Goal: Register for event/course

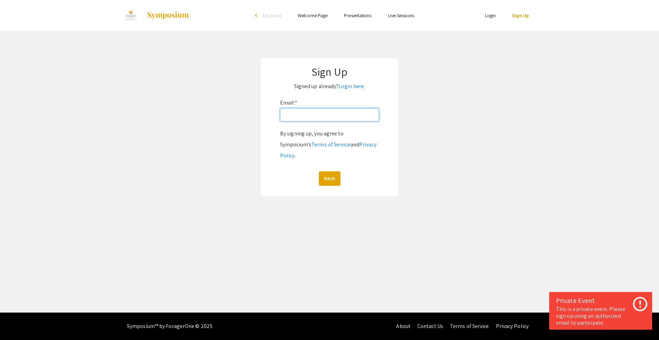
click at [312, 118] on input "Email: *" at bounding box center [329, 114] width 99 height 13
type input "[EMAIL_ADDRESS][DOMAIN_NAME]"
click at [334, 172] on button "Next" at bounding box center [330, 179] width 22 height 14
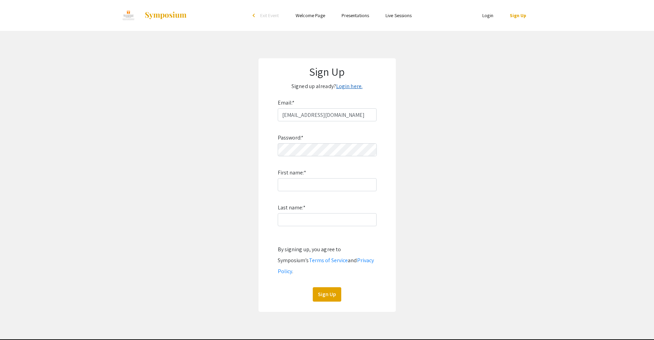
click at [341, 89] on link "Login here." at bounding box center [349, 86] width 26 height 7
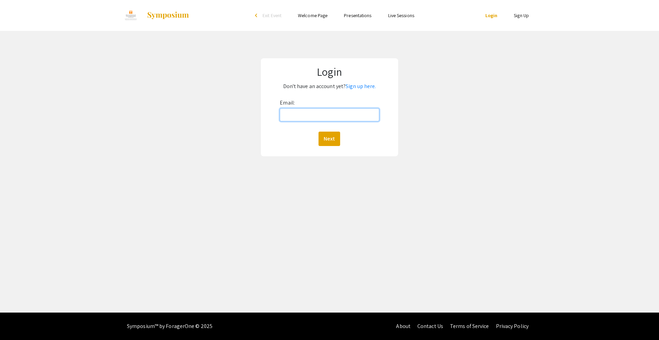
click at [293, 119] on input "Email:" at bounding box center [329, 114] width 99 height 13
type input "[EMAIL_ADDRESS][DOMAIN_NAME]"
click at [330, 135] on button "Next" at bounding box center [329, 139] width 22 height 14
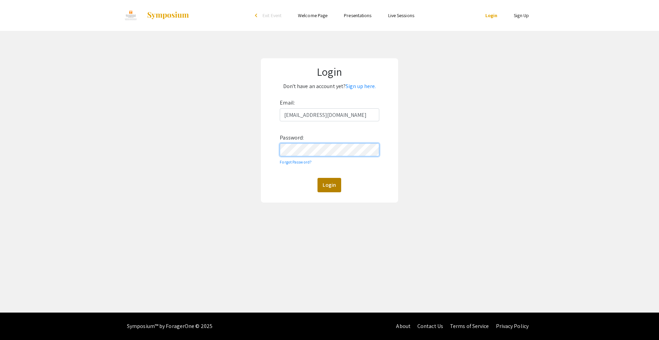
click at [317, 178] on button "Login" at bounding box center [329, 185] width 24 height 14
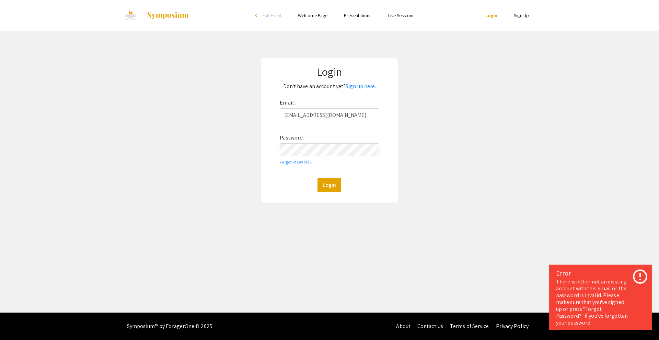
click at [359, 91] on p "Don't have an account yet? Sign up here." at bounding box center [329, 86] width 124 height 11
click at [358, 91] on p "Don't have an account yet? Sign up here." at bounding box center [329, 86] width 124 height 11
click at [358, 90] on link "Sign up here." at bounding box center [361, 86] width 30 height 7
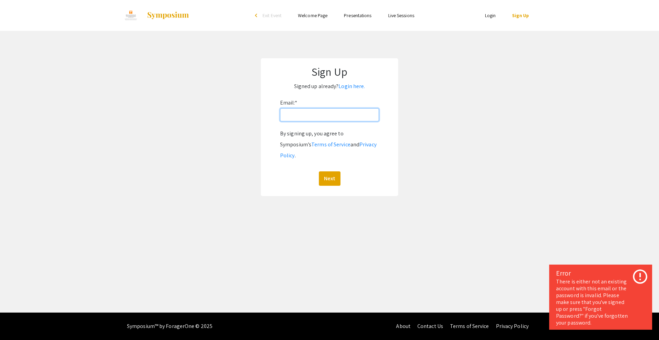
click at [318, 109] on input "Email: *" at bounding box center [329, 114] width 99 height 13
type input "[EMAIL_ADDRESS][DOMAIN_NAME]"
click at [334, 172] on button "Next" at bounding box center [330, 179] width 22 height 14
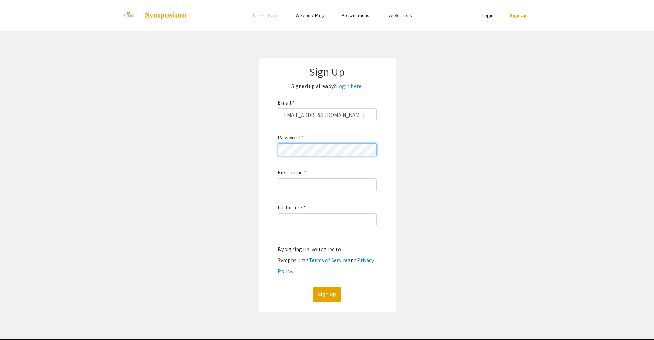
click button "Sign Up" at bounding box center [327, 295] width 28 height 14
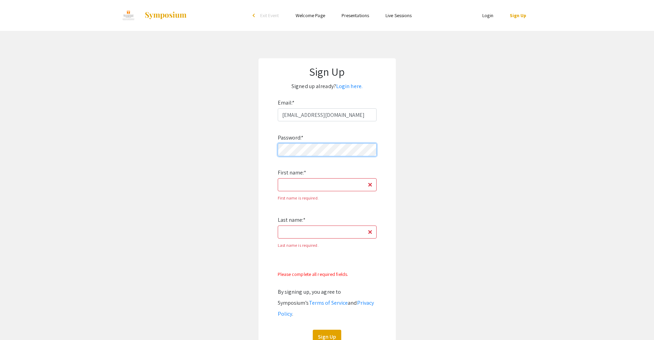
click at [265, 150] on form "Email: * clong99@att.net Password: * First name: * First name is required. Last…" at bounding box center [327, 220] width 124 height 247
click at [285, 186] on input "First name: *" at bounding box center [327, 184] width 99 height 13
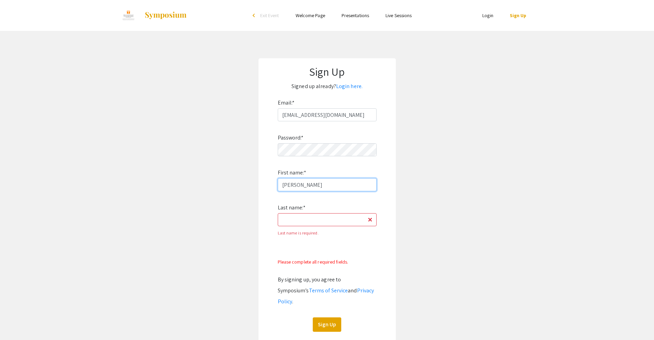
type input "[PERSON_NAME]"
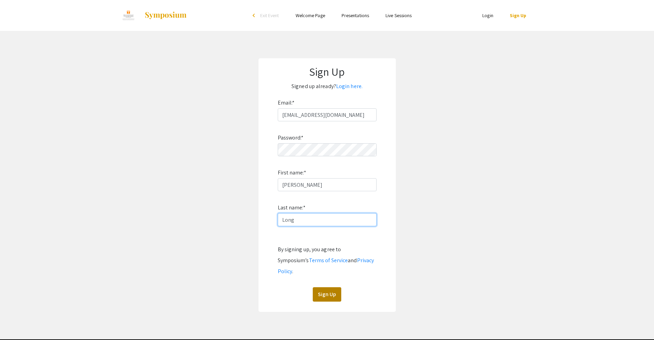
type input "Long"
click at [325, 288] on button "Sign Up" at bounding box center [327, 295] width 28 height 14
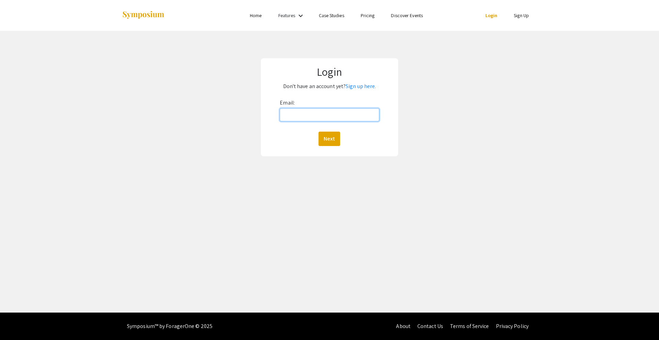
click at [303, 120] on input "Email:" at bounding box center [329, 114] width 99 height 13
type input "[EMAIL_ADDRESS][DOMAIN_NAME]"
click at [327, 135] on button "Next" at bounding box center [329, 139] width 22 height 14
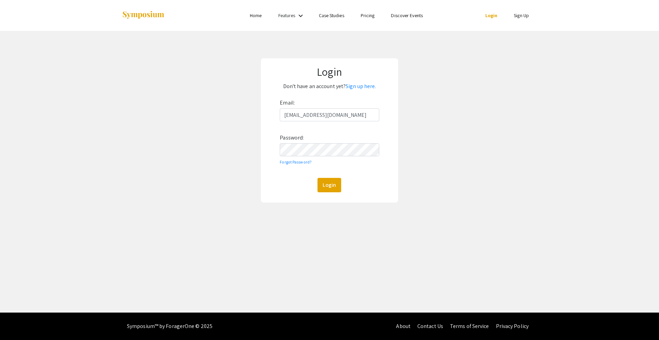
click at [281, 177] on div "Email: [EMAIL_ADDRESS][DOMAIN_NAME] Password: Forgot Password? Login" at bounding box center [329, 144] width 99 height 95
click at [325, 180] on button "Login" at bounding box center [329, 185] width 24 height 14
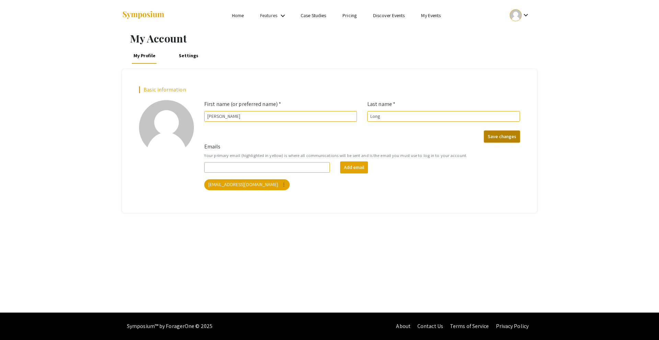
click at [505, 134] on button "Save changes" at bounding box center [502, 137] width 36 height 12
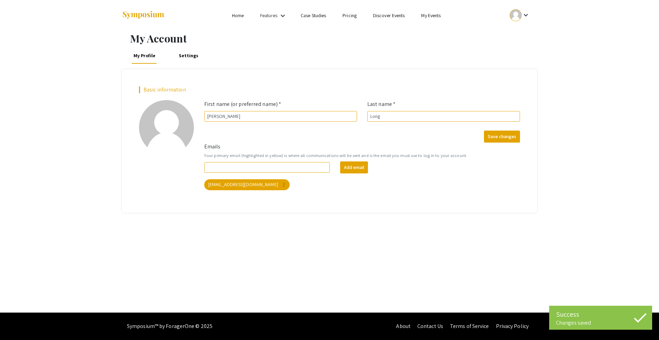
click at [283, 15] on mat-icon "keyboard_arrow_down" at bounding box center [283, 16] width 8 height 8
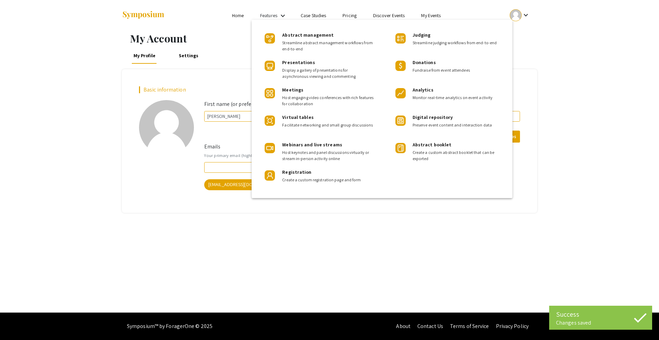
click at [377, 16] on div at bounding box center [329, 170] width 659 height 340
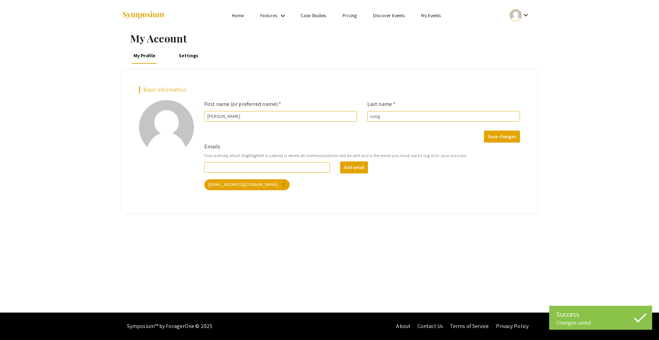
click at [381, 15] on link "Discover Events" at bounding box center [389, 15] width 32 height 6
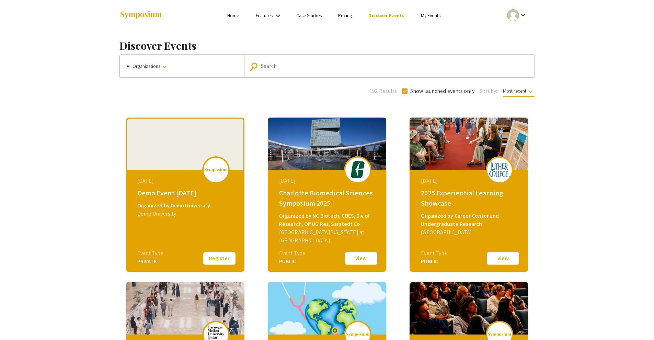
click at [263, 70] on div "Search" at bounding box center [393, 66] width 264 height 11
paste input "[URL][DOMAIN_NAME][SECURITY_DATA]"
drag, startPoint x: 440, startPoint y: 67, endPoint x: 311, endPoint y: 66, distance: 128.3
click at [307, 66] on input "[URL][DOMAIN_NAME]" at bounding box center [389, 66] width 256 height 6
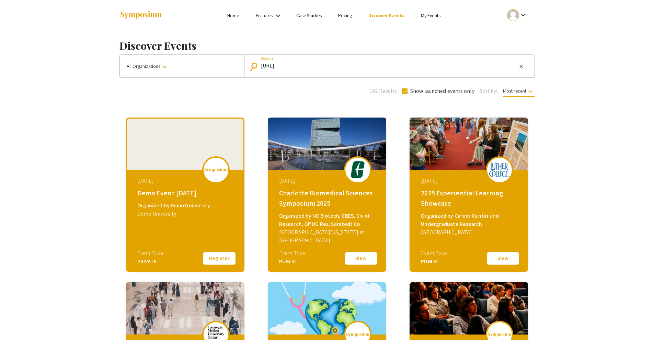
drag, startPoint x: 383, startPoint y: 68, endPoint x: 285, endPoint y: 67, distance: 98.5
click at [285, 67] on input "[URL]" at bounding box center [389, 66] width 256 height 6
type input "h"
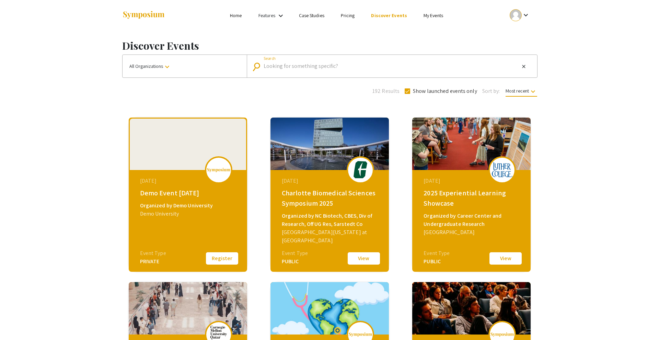
scroll to position [0, 0]
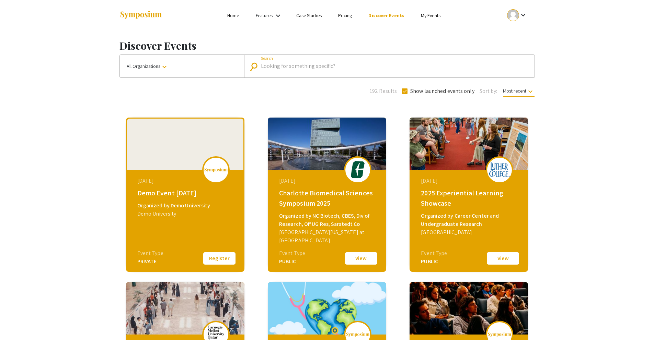
click at [291, 71] on div "Search" at bounding box center [393, 66] width 264 height 11
click at [289, 62] on div "Search" at bounding box center [393, 66] width 264 height 11
paste input "Summer Research Scholars Symposium"
type input "Summer Research Scholars Symposium 2021"
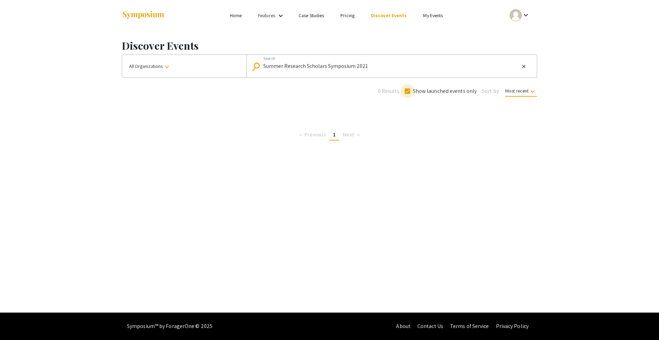
click at [409, 94] on span at bounding box center [407, 91] width 5 height 5
click at [407, 94] on input "Show launched events only" at bounding box center [407, 94] width 0 height 0
checkbox input "false"
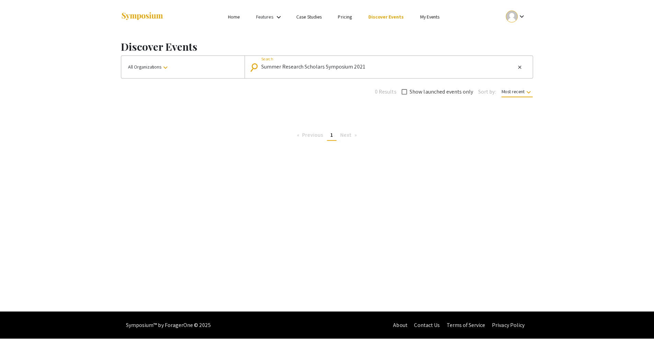
scroll to position [0, 0]
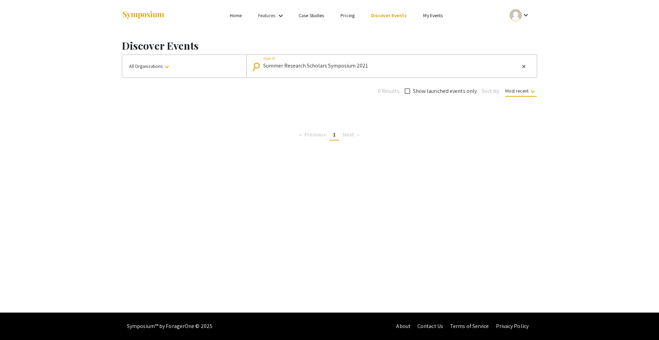
drag, startPoint x: 370, startPoint y: 69, endPoint x: 265, endPoint y: 68, distance: 105.3
click at [265, 68] on input "Summer Research Scholars Symposium 2021" at bounding box center [391, 66] width 256 height 6
type input "[US_STATE]"
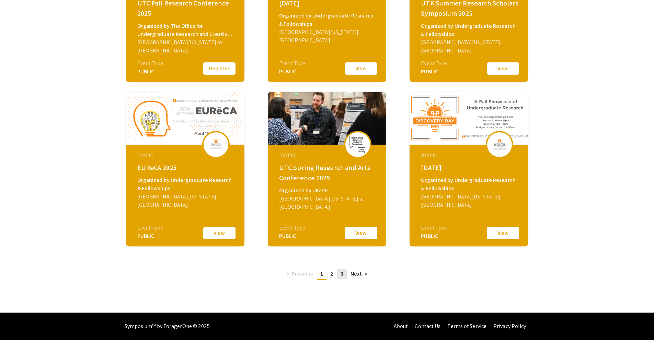
click at [345, 271] on link "page 3" at bounding box center [342, 274] width 10 height 10
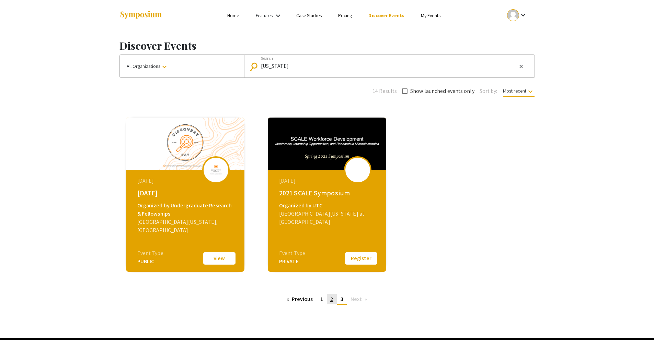
click at [331, 301] on span "2" at bounding box center [331, 299] width 3 height 7
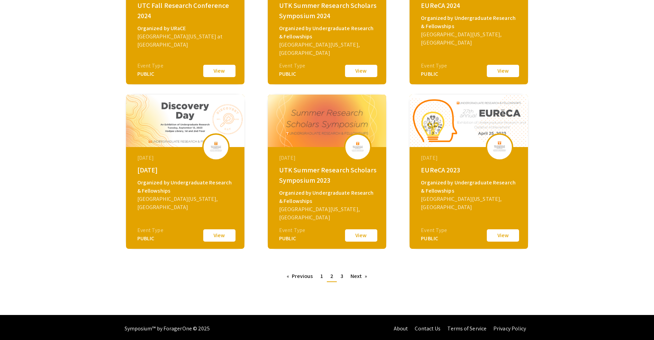
scroll to position [187, 0]
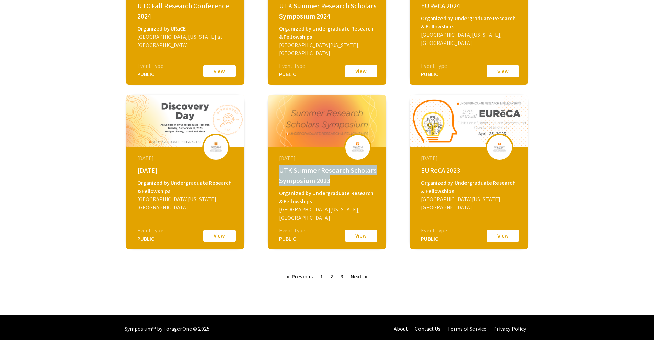
drag, startPoint x: 329, startPoint y: 181, endPoint x: 276, endPoint y: 169, distance: 54.5
click at [276, 169] on div "[DATE] UTK Summer Research Scholars Symposium 2023 Organized by Undergraduate R…" at bounding box center [328, 191] width 118 height 86
click at [341, 278] on span "3" at bounding box center [341, 276] width 3 height 7
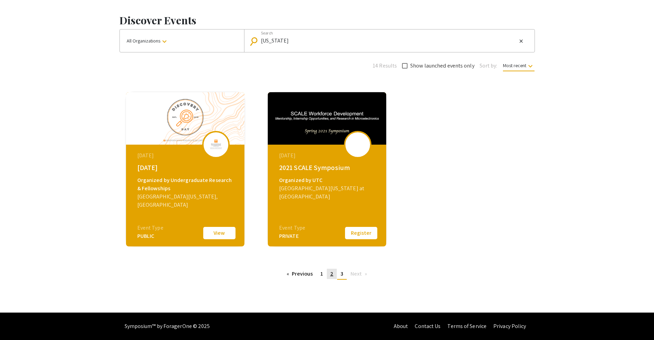
click at [329, 274] on link "page 2" at bounding box center [332, 274] width 10 height 10
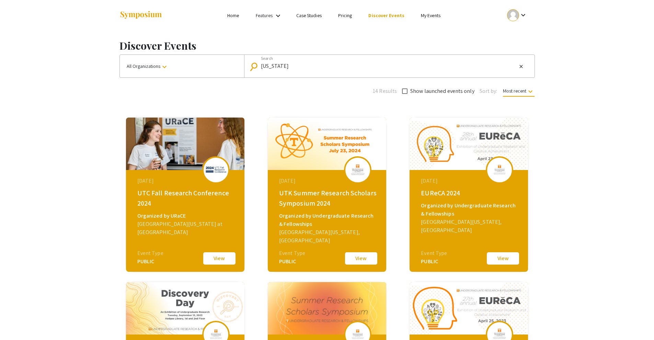
click at [425, 17] on link "My Events" at bounding box center [431, 15] width 20 height 6
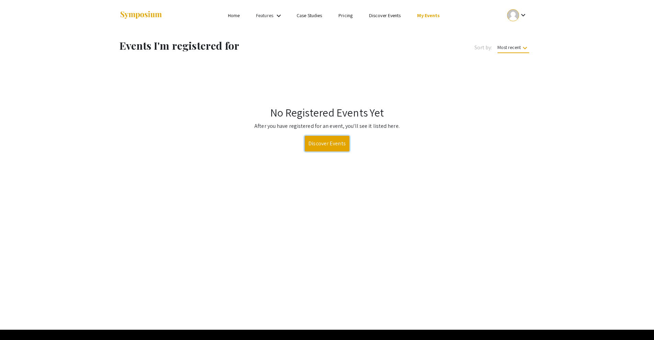
click at [326, 144] on link "Discover Events" at bounding box center [326, 144] width 45 height 16
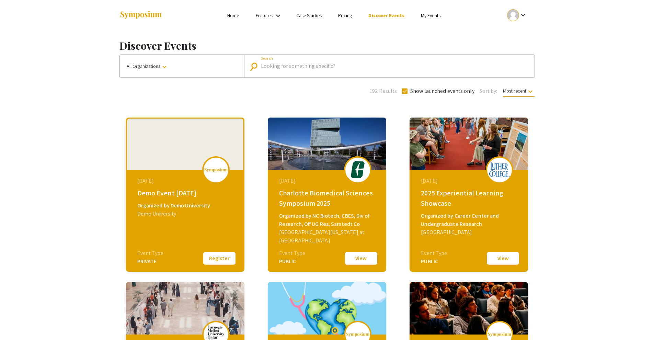
click at [283, 66] on input "Search" at bounding box center [393, 66] width 264 height 6
type input "[US_STATE]"
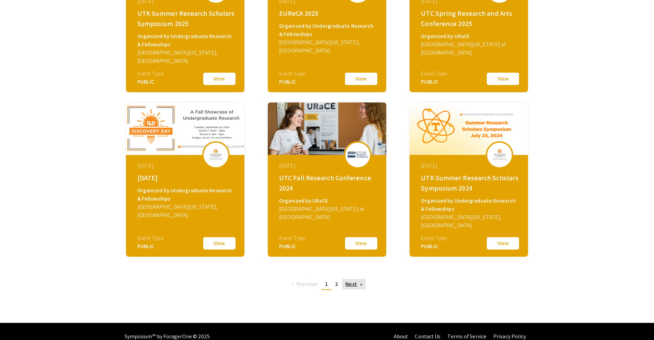
scroll to position [190, 0]
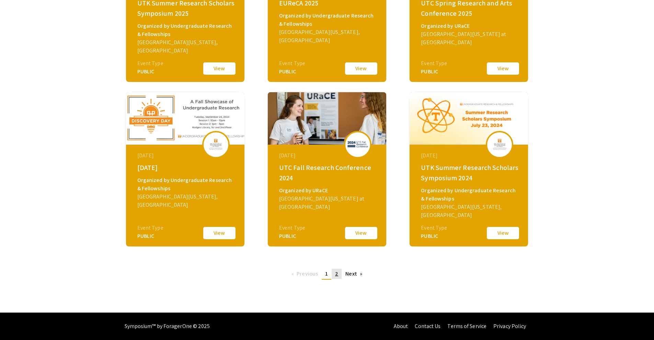
click at [332, 276] on link "page 2" at bounding box center [336, 274] width 10 height 10
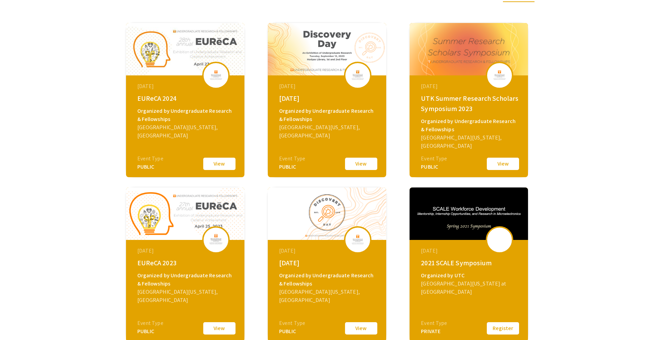
scroll to position [120, 0]
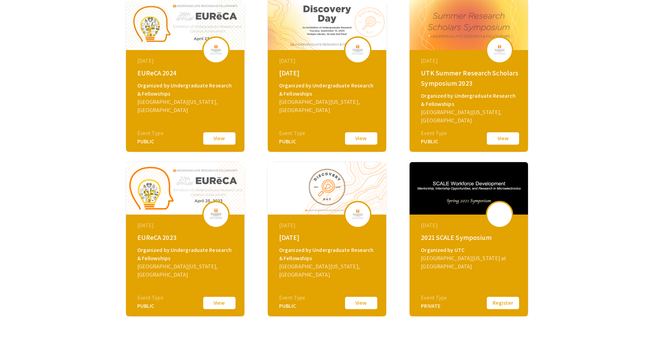
click at [490, 139] on button "View" at bounding box center [503, 138] width 34 height 14
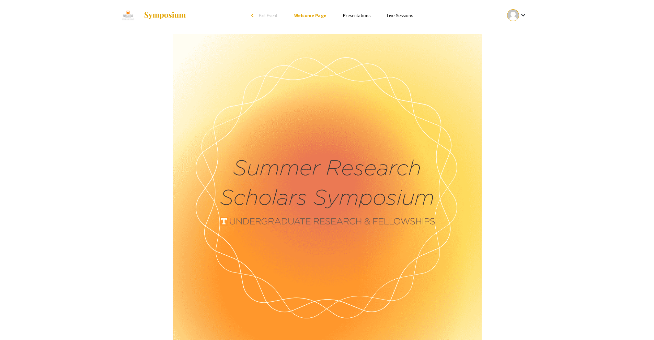
click at [254, 15] on div "arrow_back_ios" at bounding box center [253, 15] width 4 height 4
